Goal: Transaction & Acquisition: Complete application form

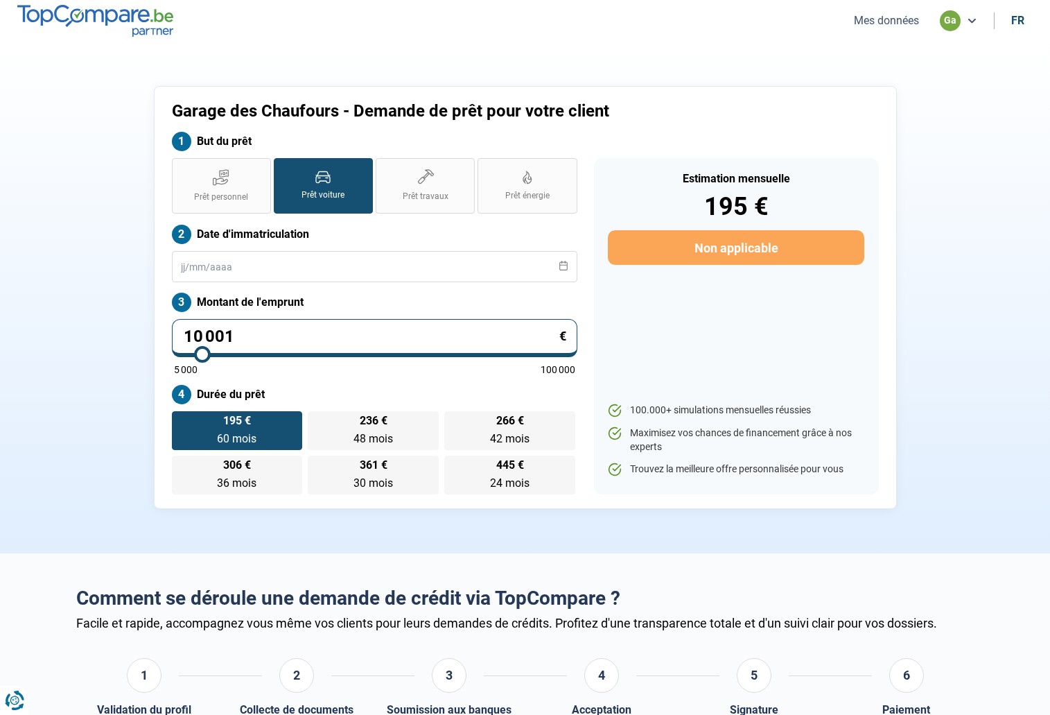
click at [888, 27] on button "Mes données" at bounding box center [886, 20] width 73 height 15
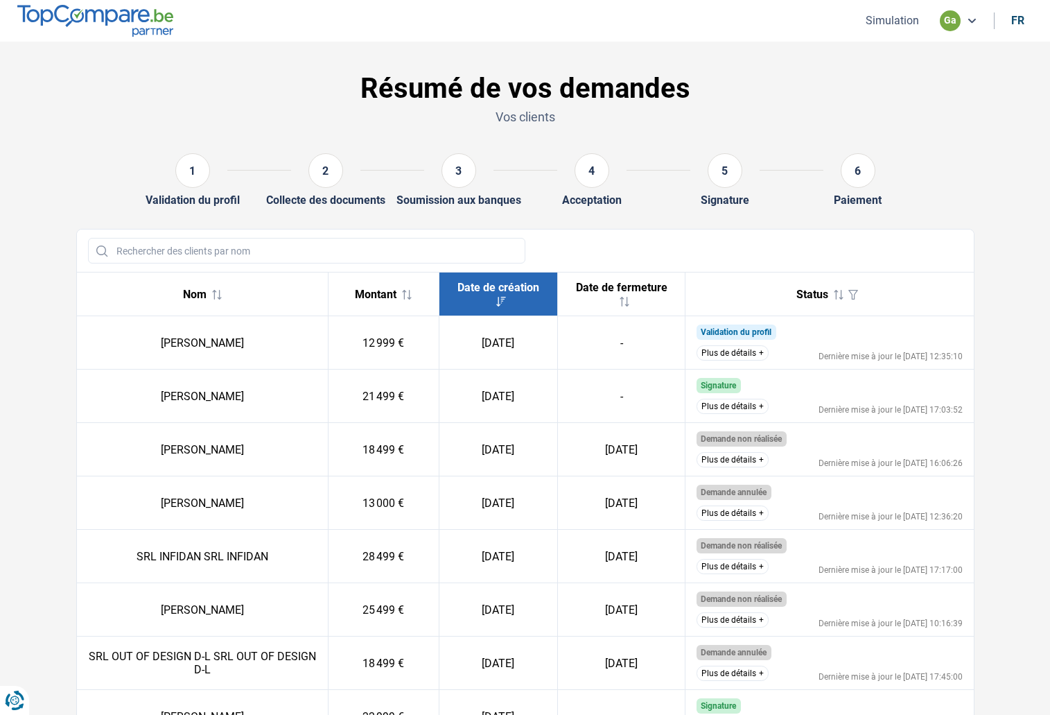
click at [735, 410] on button "Plus de détails" at bounding box center [733, 406] width 72 height 15
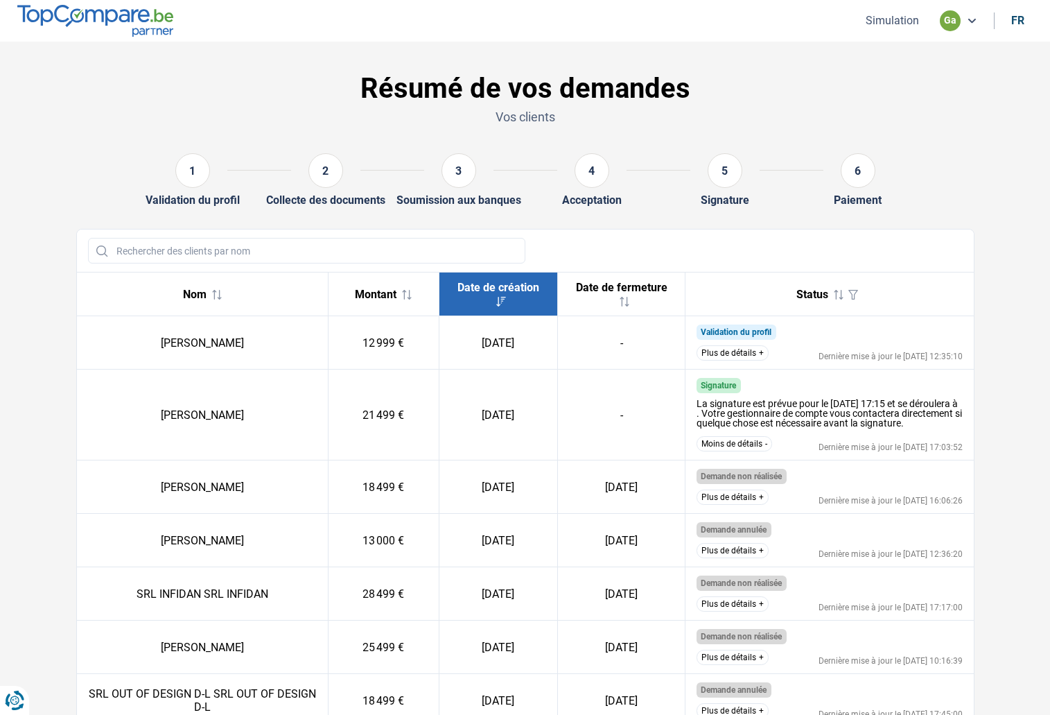
click at [740, 351] on button "Plus de détails" at bounding box center [733, 352] width 72 height 15
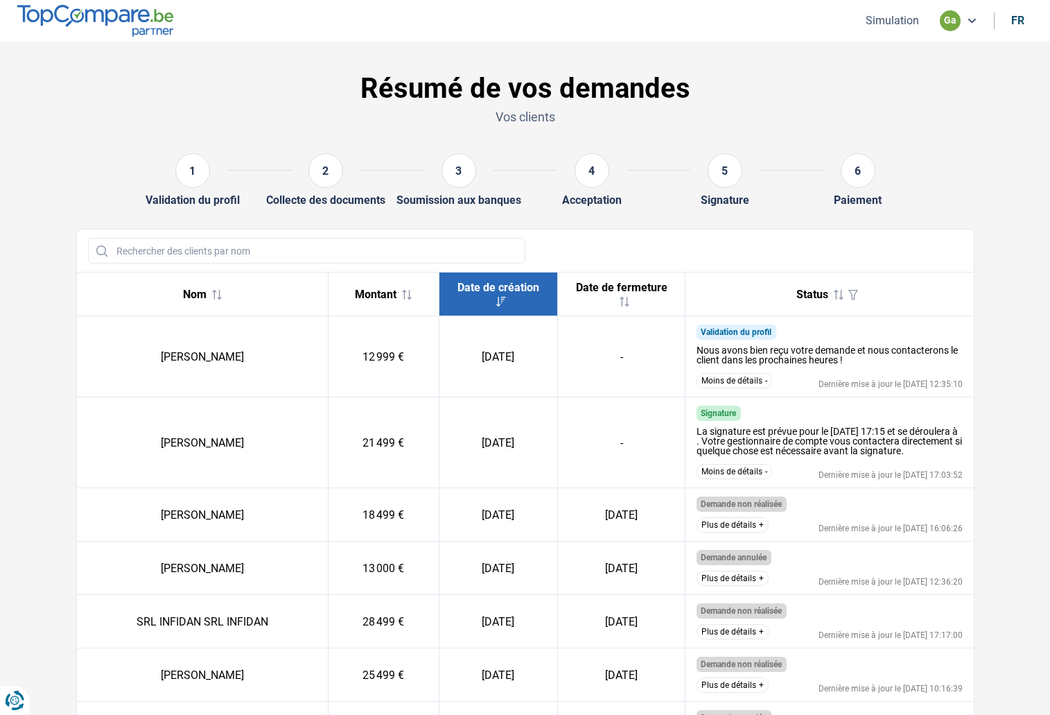
click at [743, 375] on button "Moins de détails" at bounding box center [735, 380] width 76 height 15
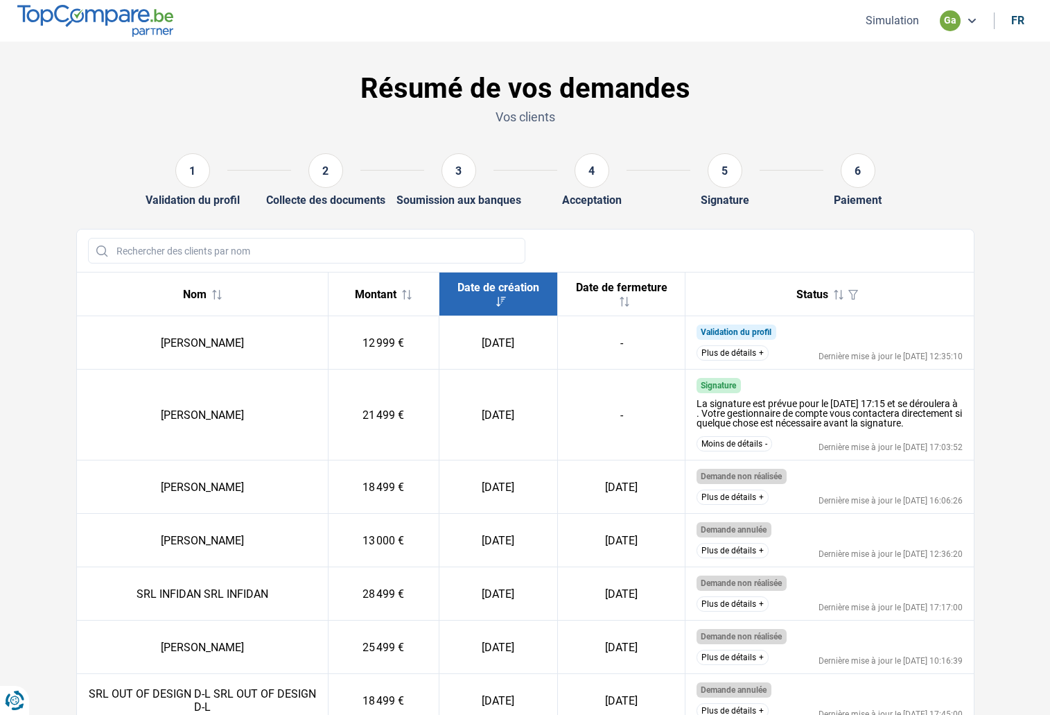
click at [894, 19] on button "Simulation" at bounding box center [893, 20] width 62 height 15
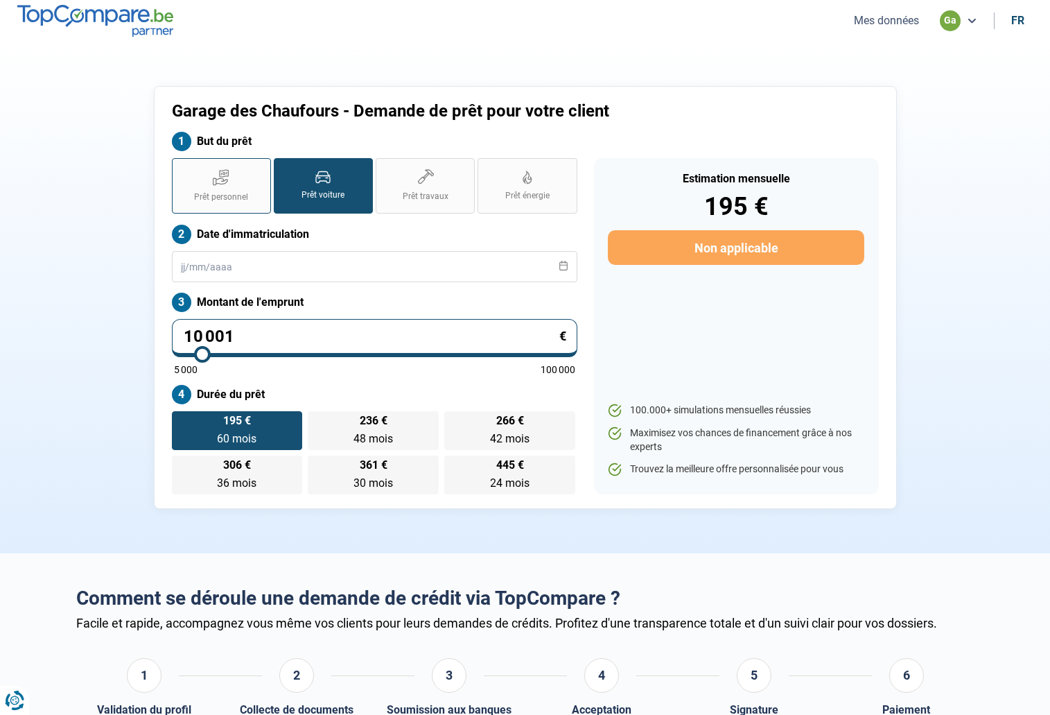
click at [243, 194] on span "Prêt personnel" at bounding box center [221, 197] width 54 height 12
click at [181, 167] on input "Prêt personnel" at bounding box center [176, 162] width 9 height 9
radio input "true"
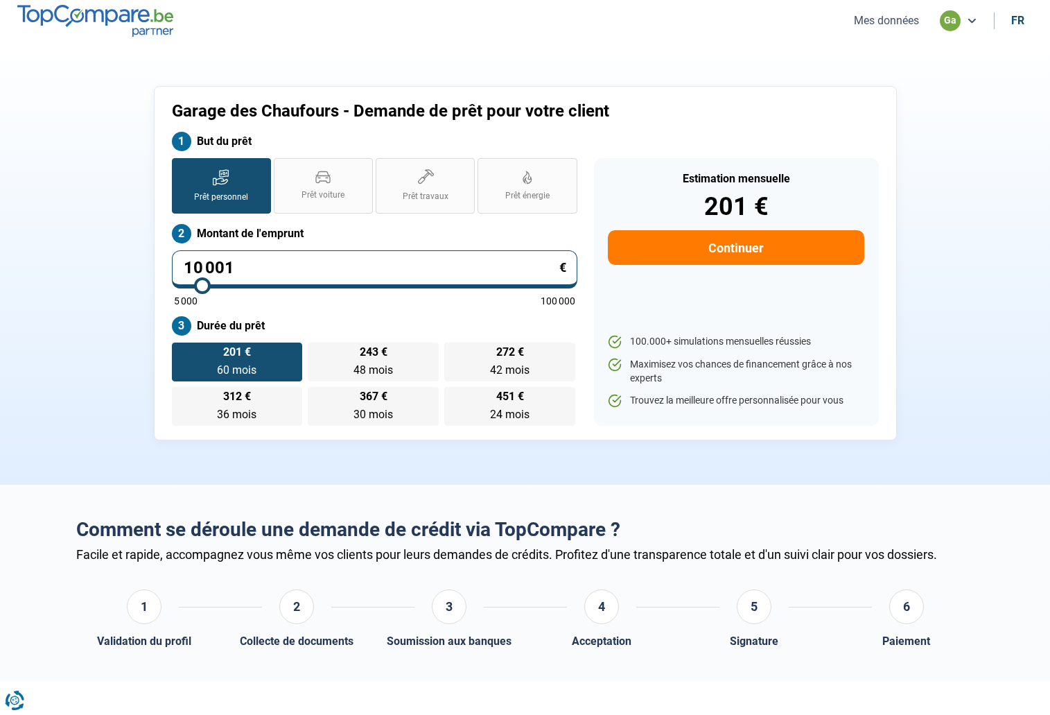
drag, startPoint x: 251, startPoint y: 265, endPoint x: 178, endPoint y: 263, distance: 73.5
click at [178, 263] on input "10 001" at bounding box center [375, 269] width 406 height 38
click at [295, 193] on label "Prêt voiture" at bounding box center [323, 185] width 99 height 55
click at [283, 167] on input "Prêt voiture" at bounding box center [278, 162] width 9 height 9
radio input "true"
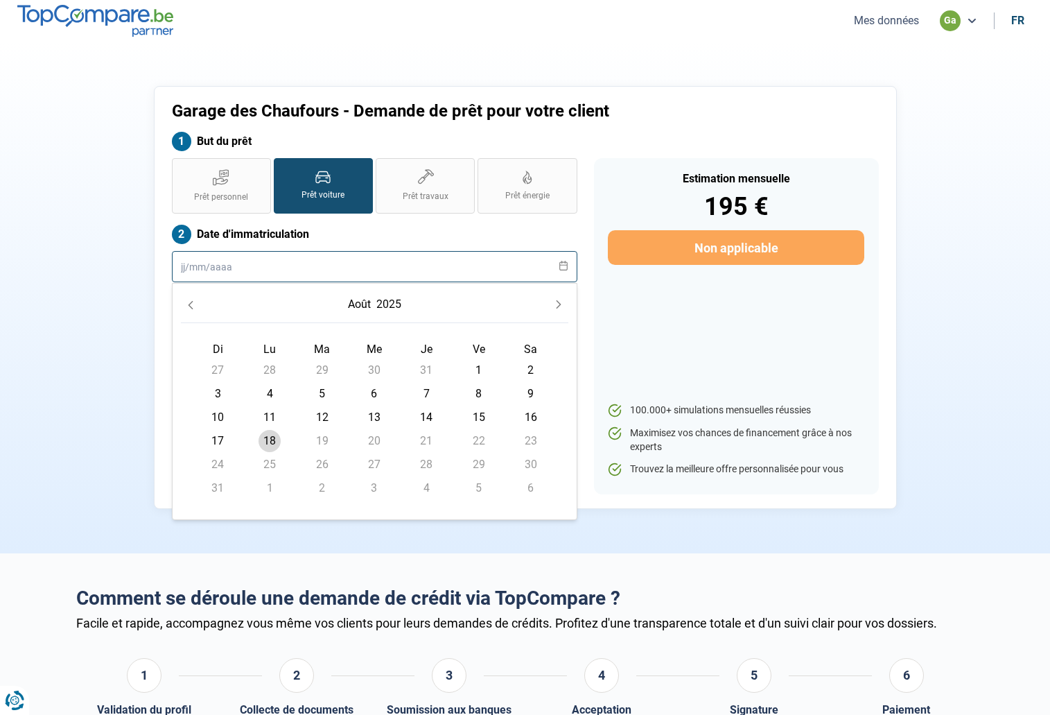
click at [238, 266] on input "text" at bounding box center [375, 266] width 406 height 31
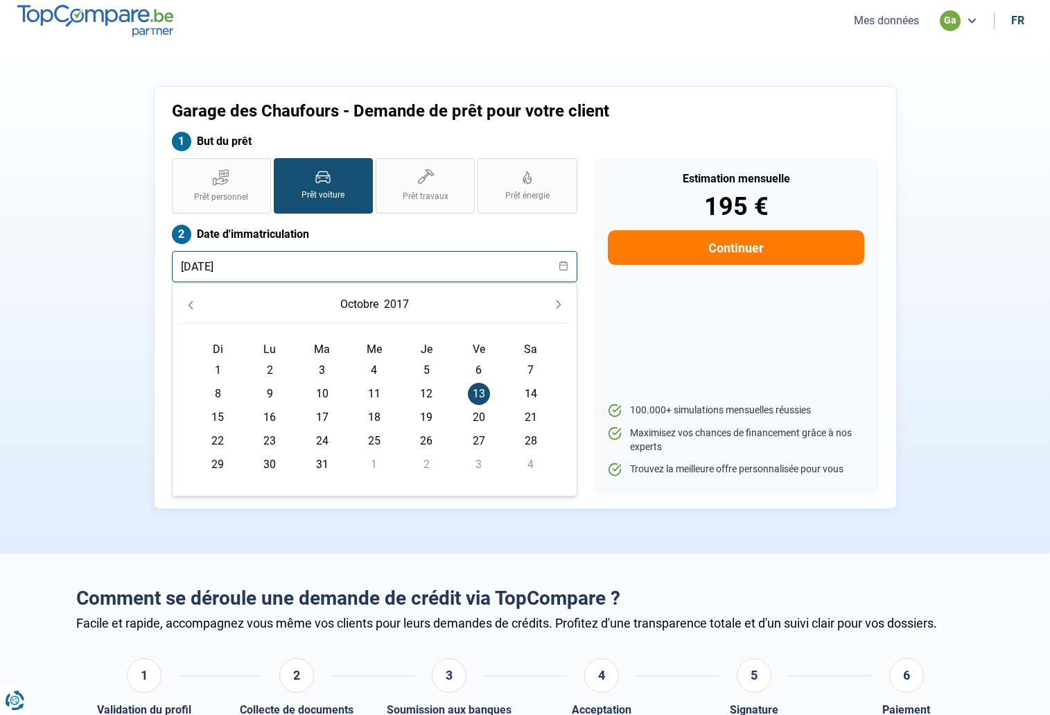
type input "[DATE]"
click at [490, 377] on td "6" at bounding box center [479, 370] width 52 height 24
click at [481, 391] on span "13" at bounding box center [479, 394] width 22 height 22
click at [250, 331] on div "Di Lu Ma Me Je [DEMOGRAPHIC_DATA] 1 2 3 4 5 6 7 8 9 10 11 12 13 13 14 15 16 17 …" at bounding box center [375, 405] width 388 height 164
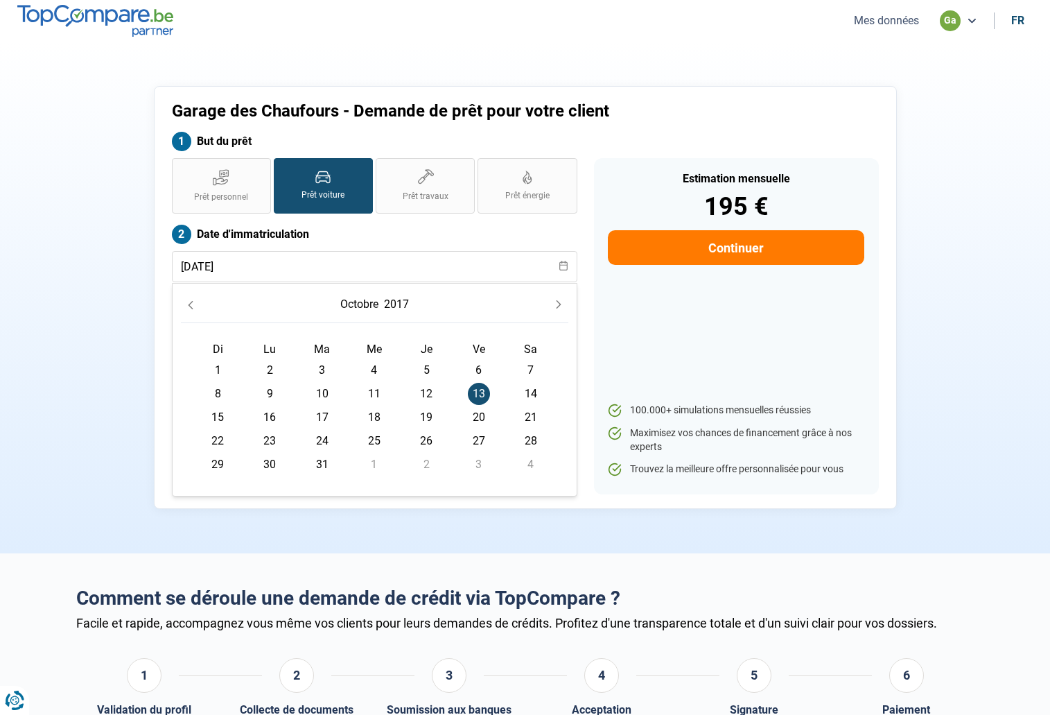
click at [417, 228] on label "Date d'immatriculation" at bounding box center [375, 234] width 406 height 19
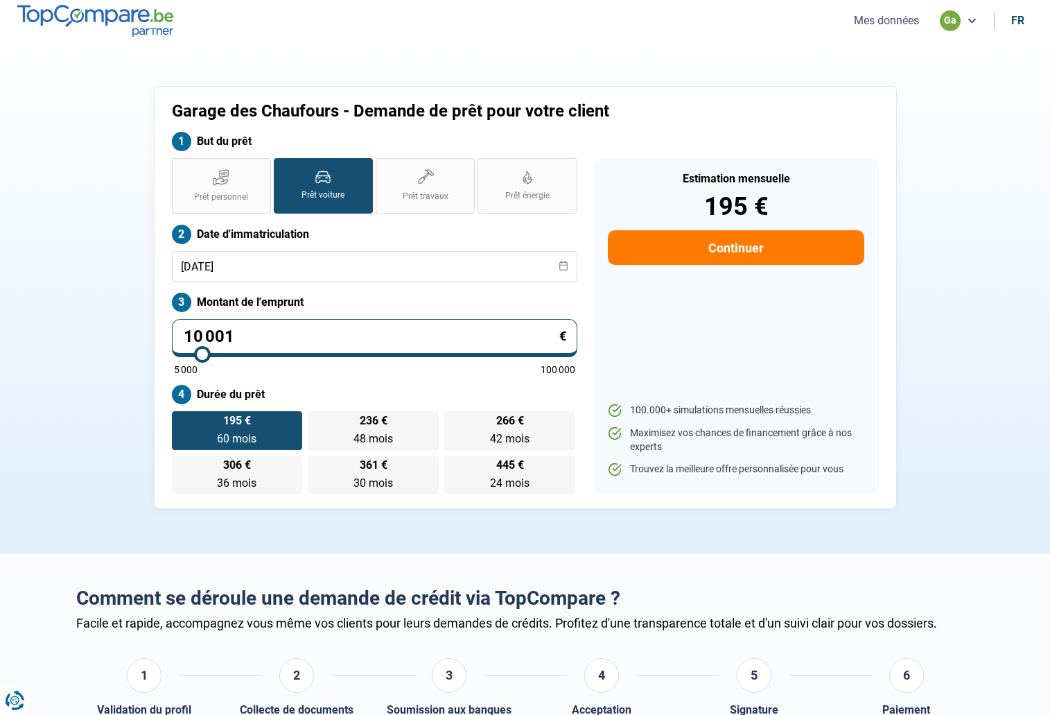
click at [274, 344] on input "10 001" at bounding box center [375, 338] width 406 height 38
drag, startPoint x: 260, startPoint y: 342, endPoint x: 193, endPoint y: 342, distance: 66.6
click at [193, 342] on input "10 001" at bounding box center [375, 338] width 406 height 38
type input "11"
type input "5000"
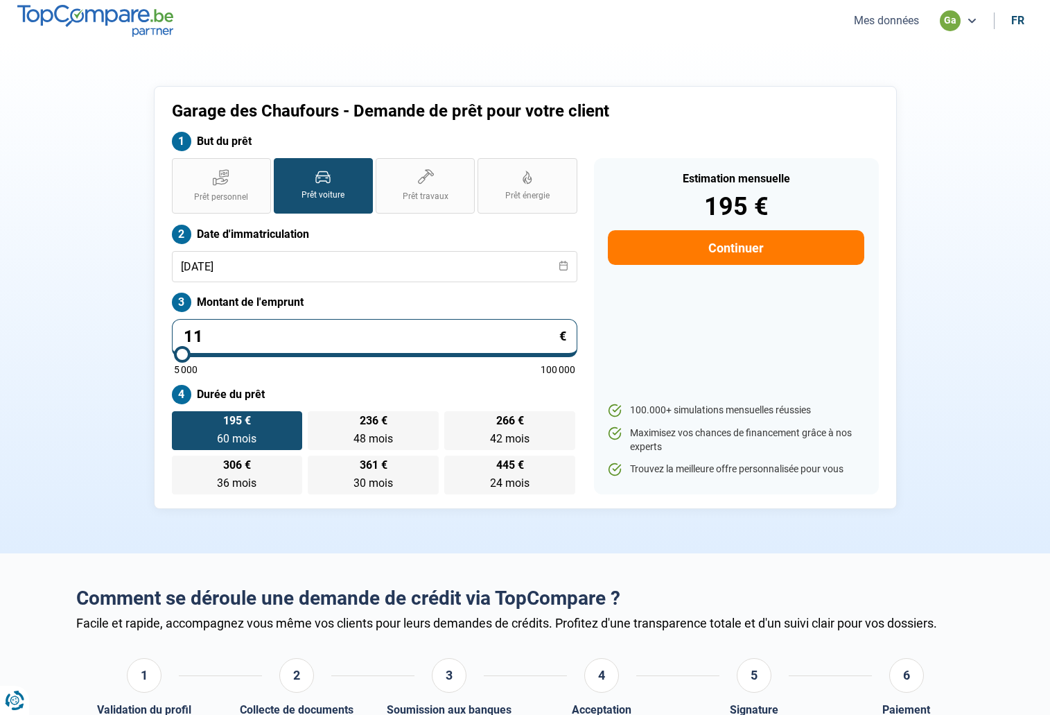
type input "114"
type input "5000"
type input "1 149"
type input "5000"
type input "11 499"
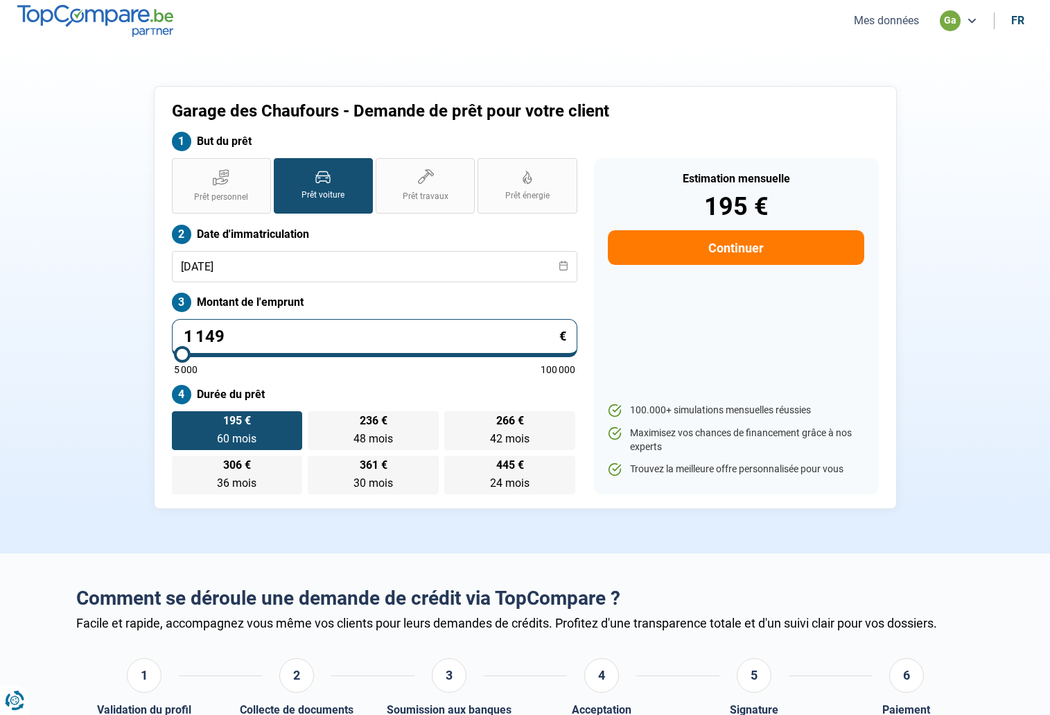
type input "11500"
type input "11 499"
type input "11500"
click at [720, 343] on div "Estimation mensuelle 224 € Continuer 100.000+ simulations mensuelles réussies M…" at bounding box center [736, 326] width 285 height 336
click at [740, 242] on button "Continuer" at bounding box center [736, 247] width 256 height 35
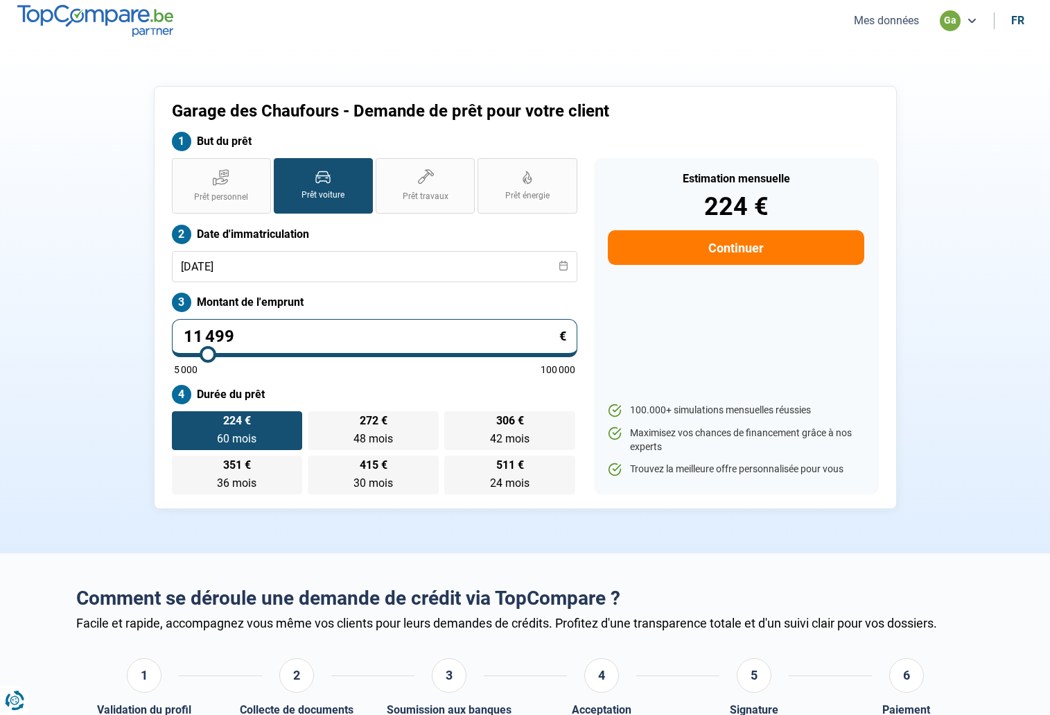
select select "32"
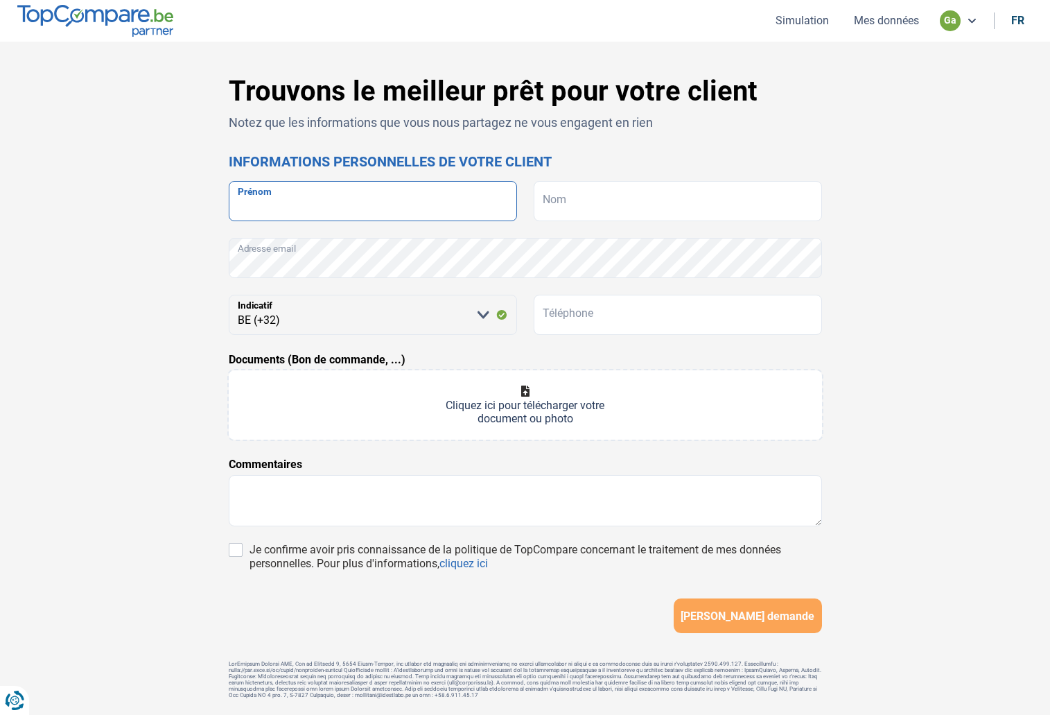
click at [291, 211] on input "Prénom" at bounding box center [373, 201] width 288 height 40
type input "[PERSON_NAME]"
click at [576, 197] on input "Nom" at bounding box center [678, 201] width 288 height 40
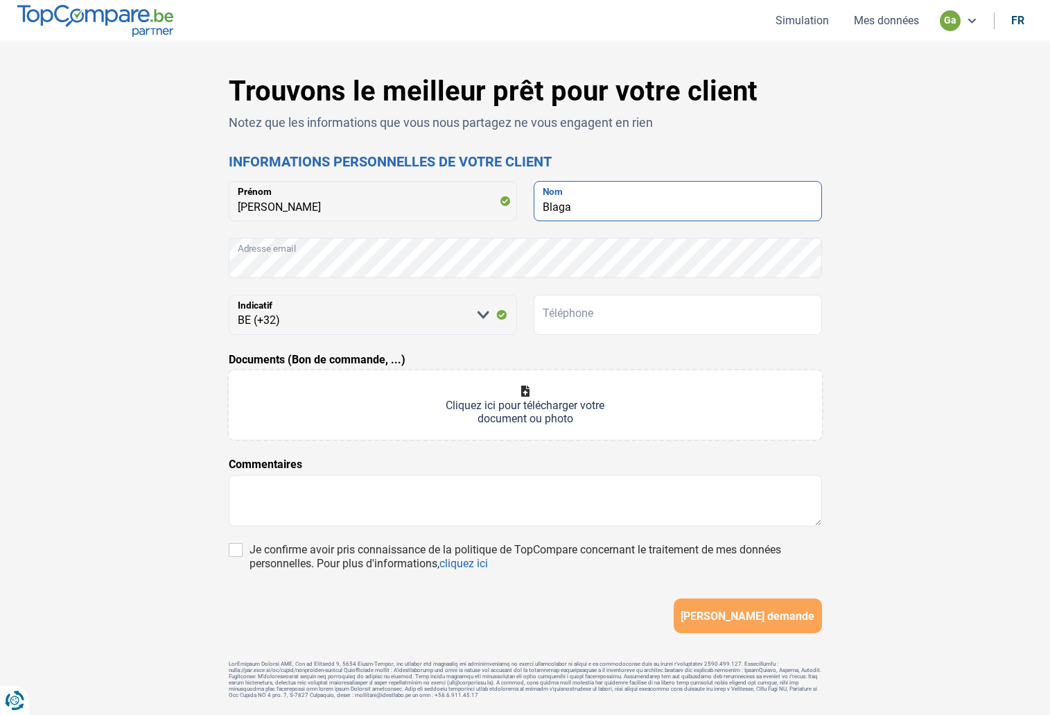
type input "Blaga"
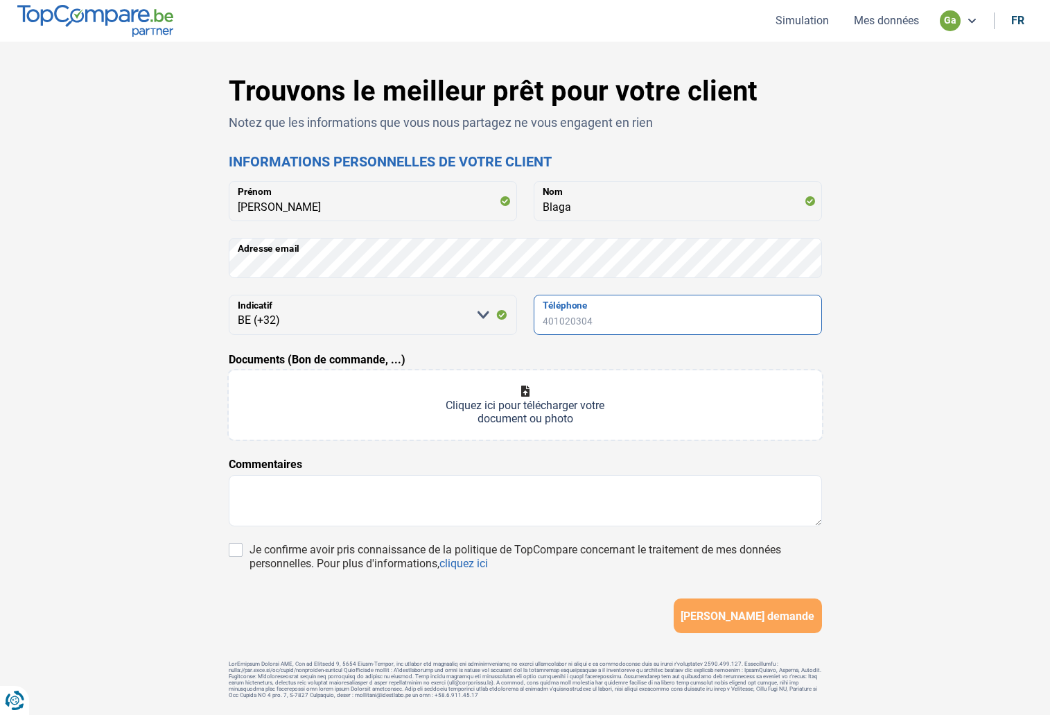
click at [566, 318] on input "Téléphone" at bounding box center [678, 315] width 288 height 40
paste input "470948668"
type input "470948668"
type input "C:\fakepath\bon_de_commande-beniamin_andrei_blaga-16-08-2025.pdf"
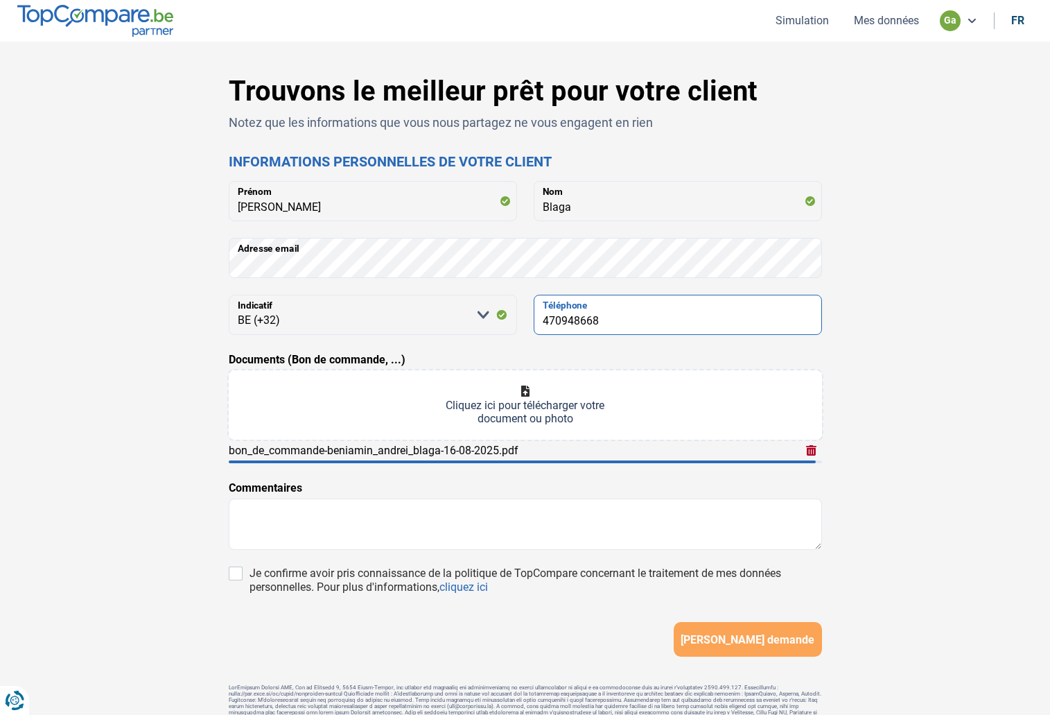
scroll to position [1, 0]
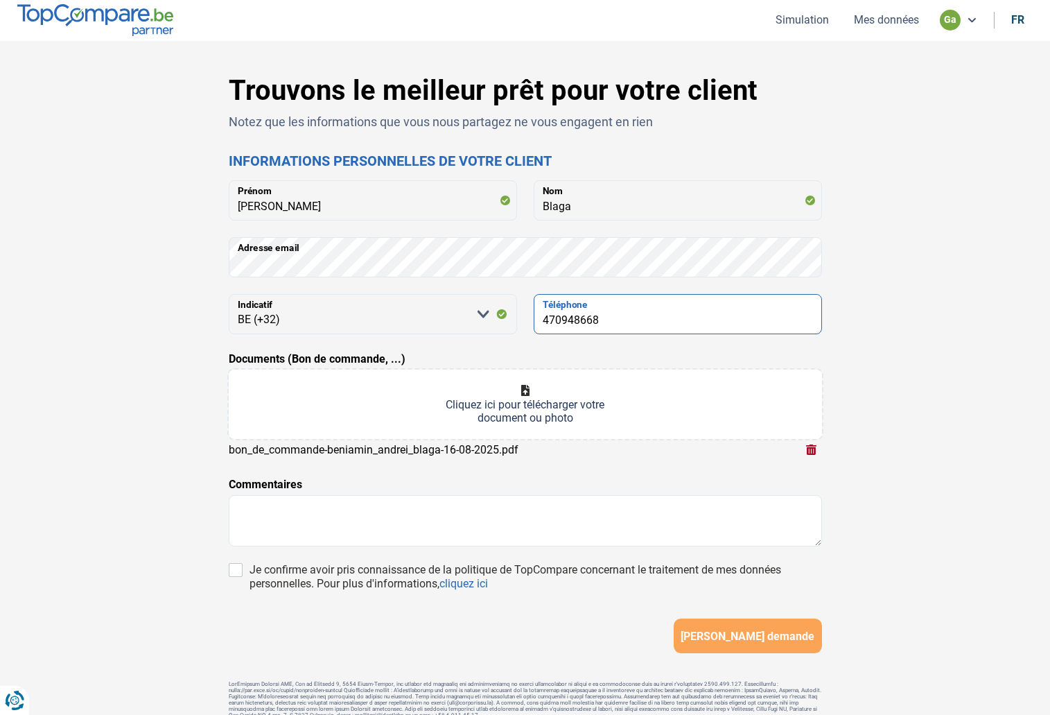
type input "470948668"
type input "C:\fakepath\Avertissement-extrait de rôle 2024 (1).pdf"
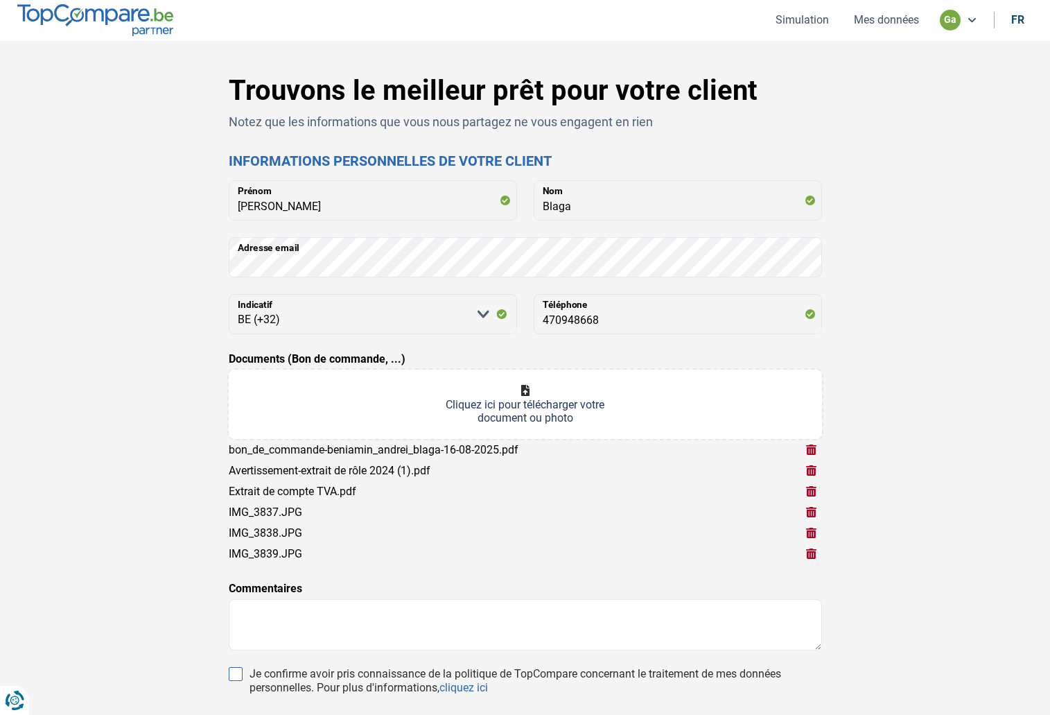
click at [237, 675] on input "Je confirme avoir pris connaissance de la politique de TopCompare concernant le…" at bounding box center [236, 674] width 14 height 14
checkbox input "true"
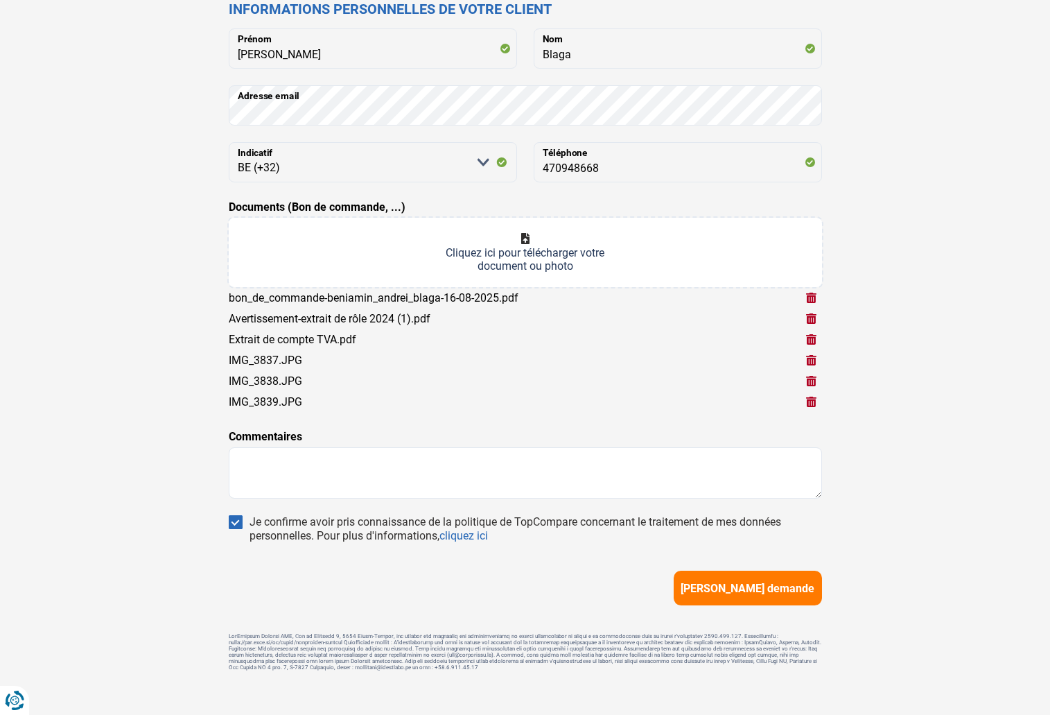
scroll to position [168, 0]
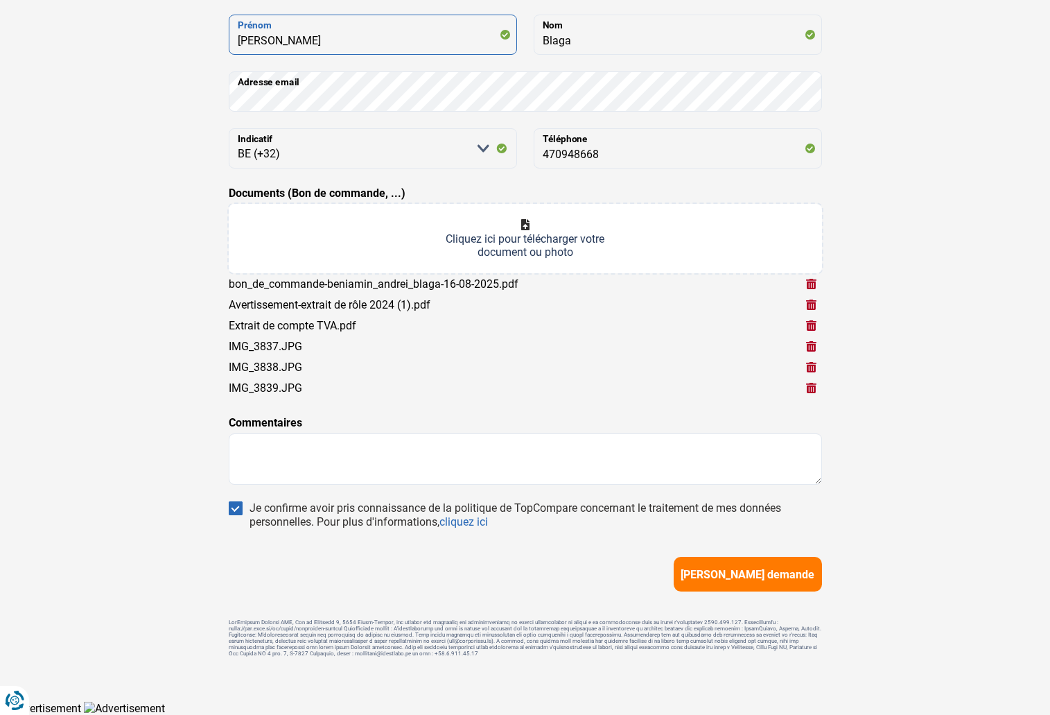
click at [329, 43] on input "[PERSON_NAME]" at bounding box center [373, 35] width 288 height 40
type input "[PERSON_NAME]"
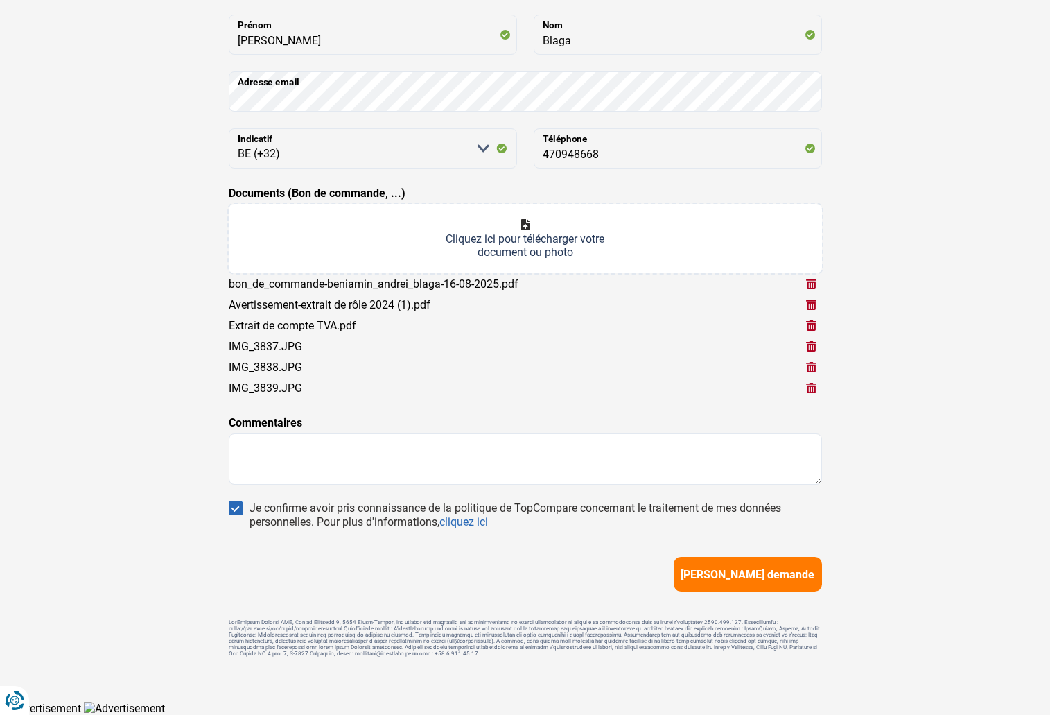
click at [756, 576] on span "[PERSON_NAME] demande" at bounding box center [748, 574] width 134 height 13
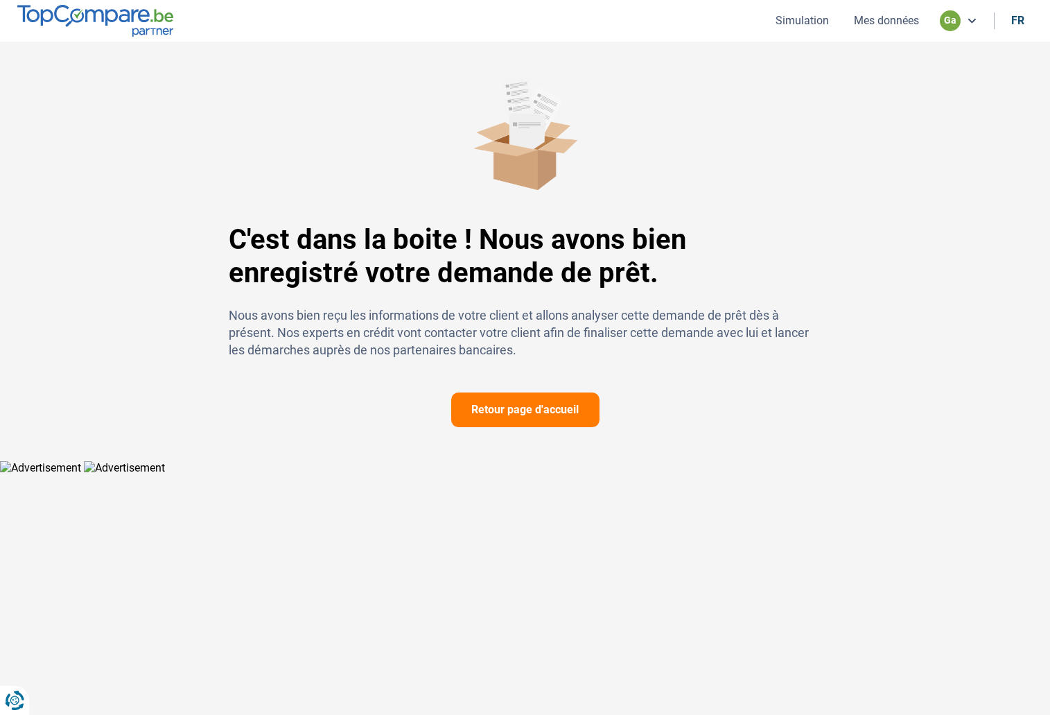
click at [519, 396] on button "Retour page d'accueil" at bounding box center [525, 409] width 148 height 35
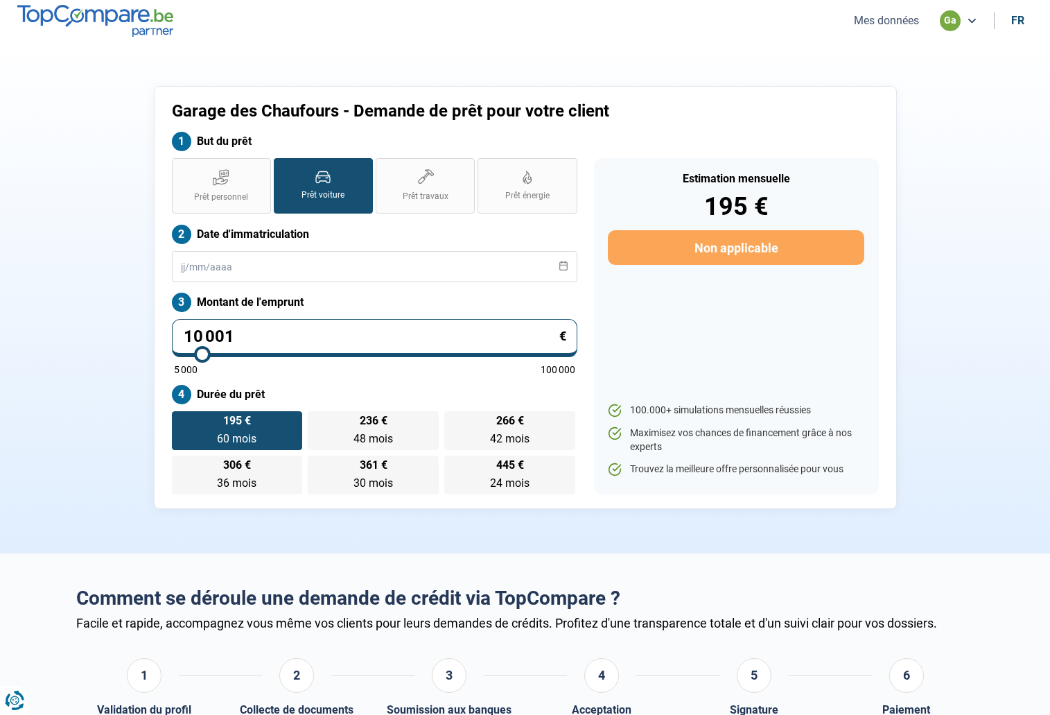
click at [880, 23] on button "Mes données" at bounding box center [886, 20] width 73 height 15
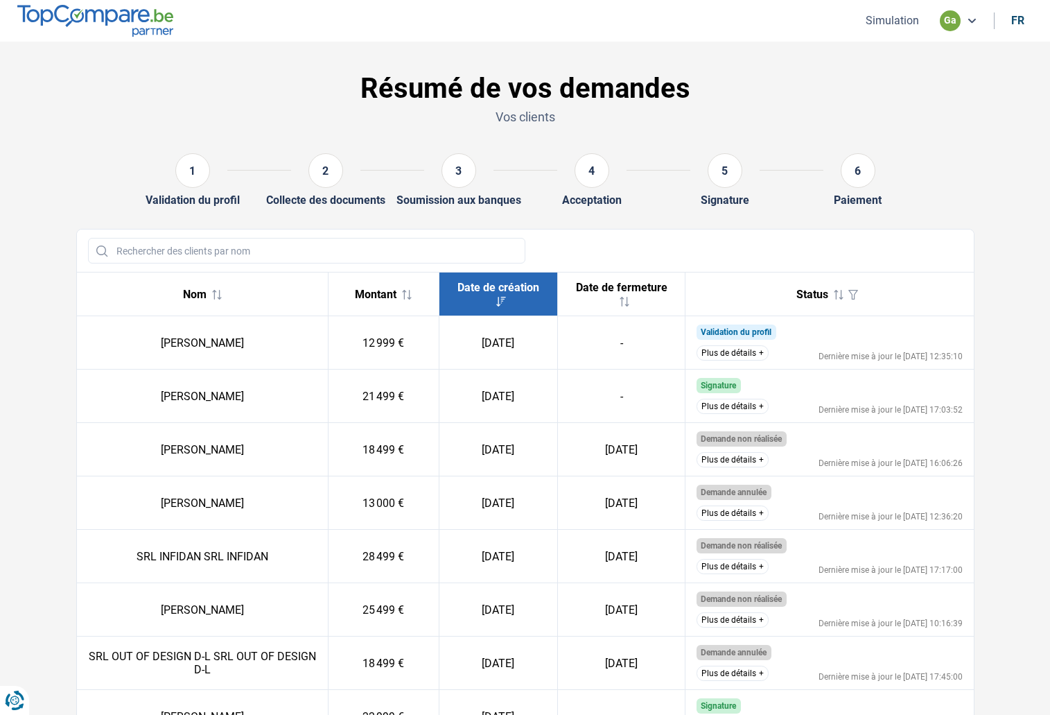
click at [874, 17] on button "Simulation" at bounding box center [893, 20] width 62 height 15
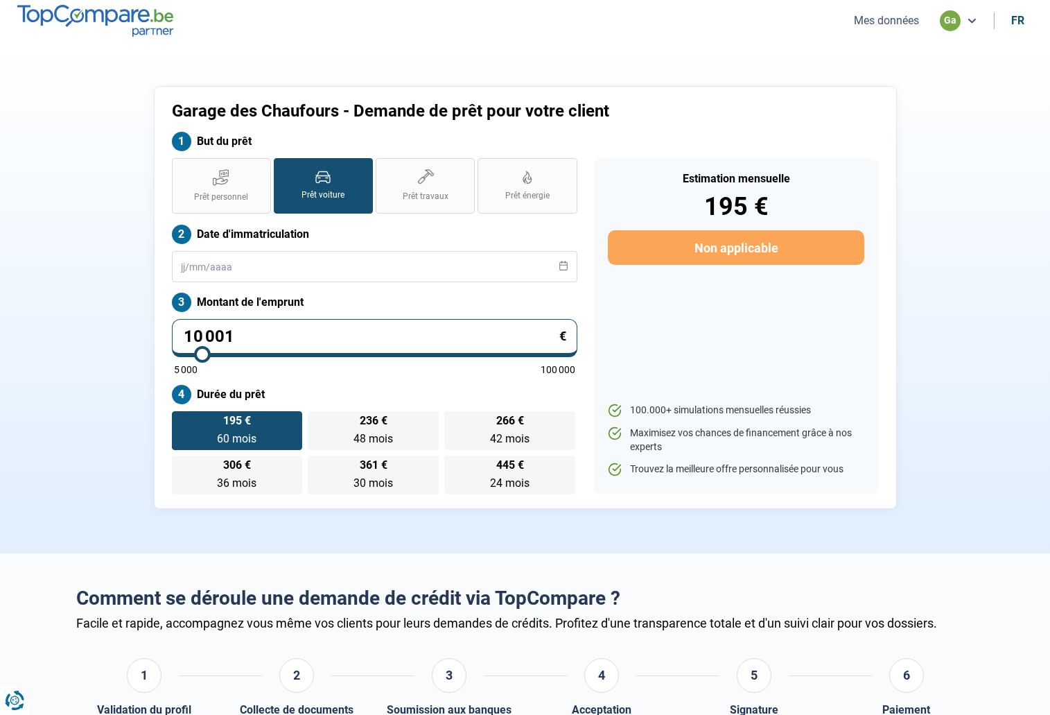
click at [919, 15] on button "Mes données" at bounding box center [886, 20] width 73 height 15
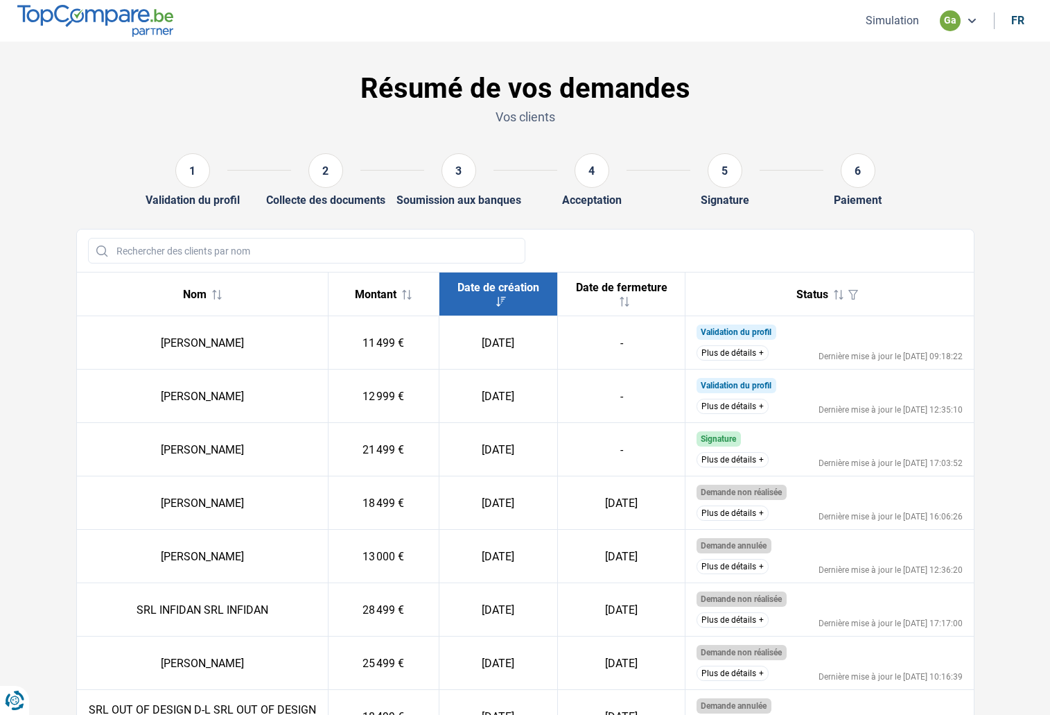
click at [735, 354] on button "Plus de détails" at bounding box center [733, 352] width 72 height 15
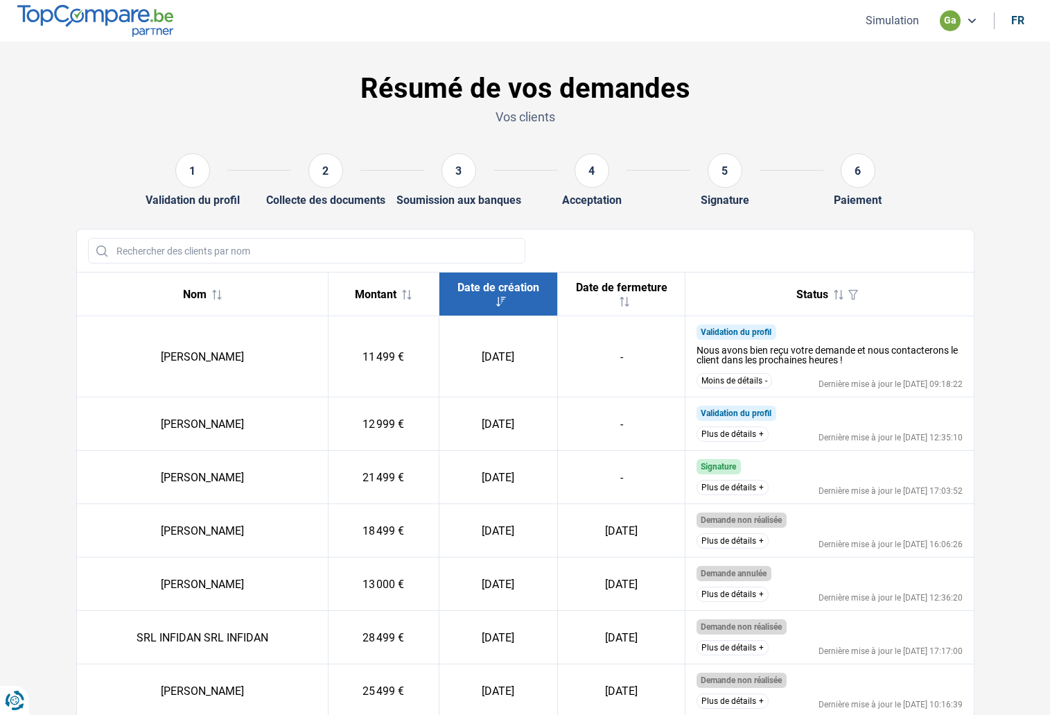
click at [746, 437] on button "Plus de détails" at bounding box center [733, 433] width 72 height 15
